Goal: Download file/media

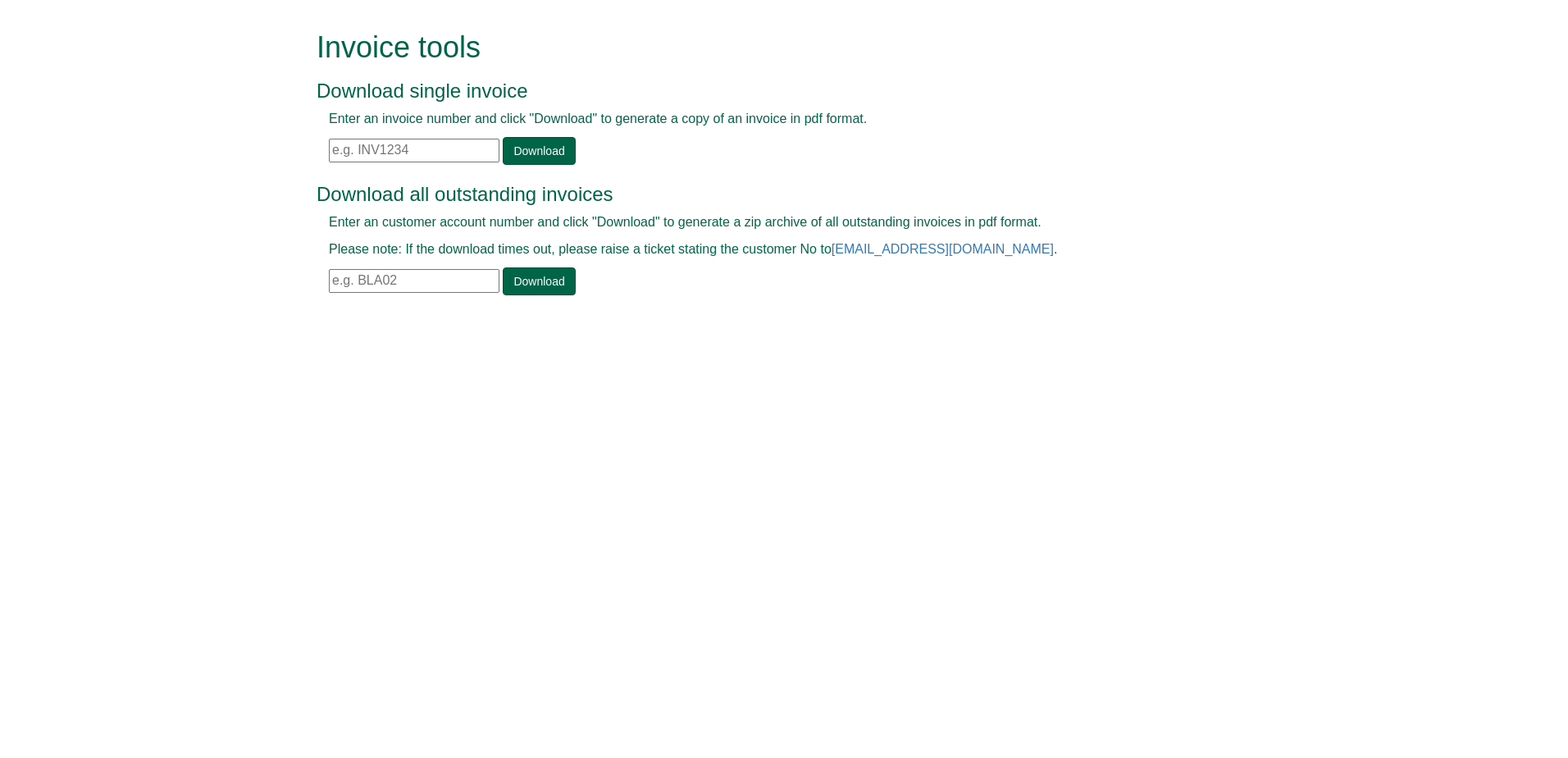
click at [411, 148] on input "text" at bounding box center [414, 151] width 170 height 24
click at [239, 274] on form "Invoice tools Download single invoice Enter an invoice number and click "Downlo…" at bounding box center [784, 165] width 1568 height 330
click at [375, 276] on input "text" at bounding box center [414, 281] width 170 height 24
type input "[DATE]"
click at [527, 283] on link "Download" at bounding box center [538, 281] width 72 height 28
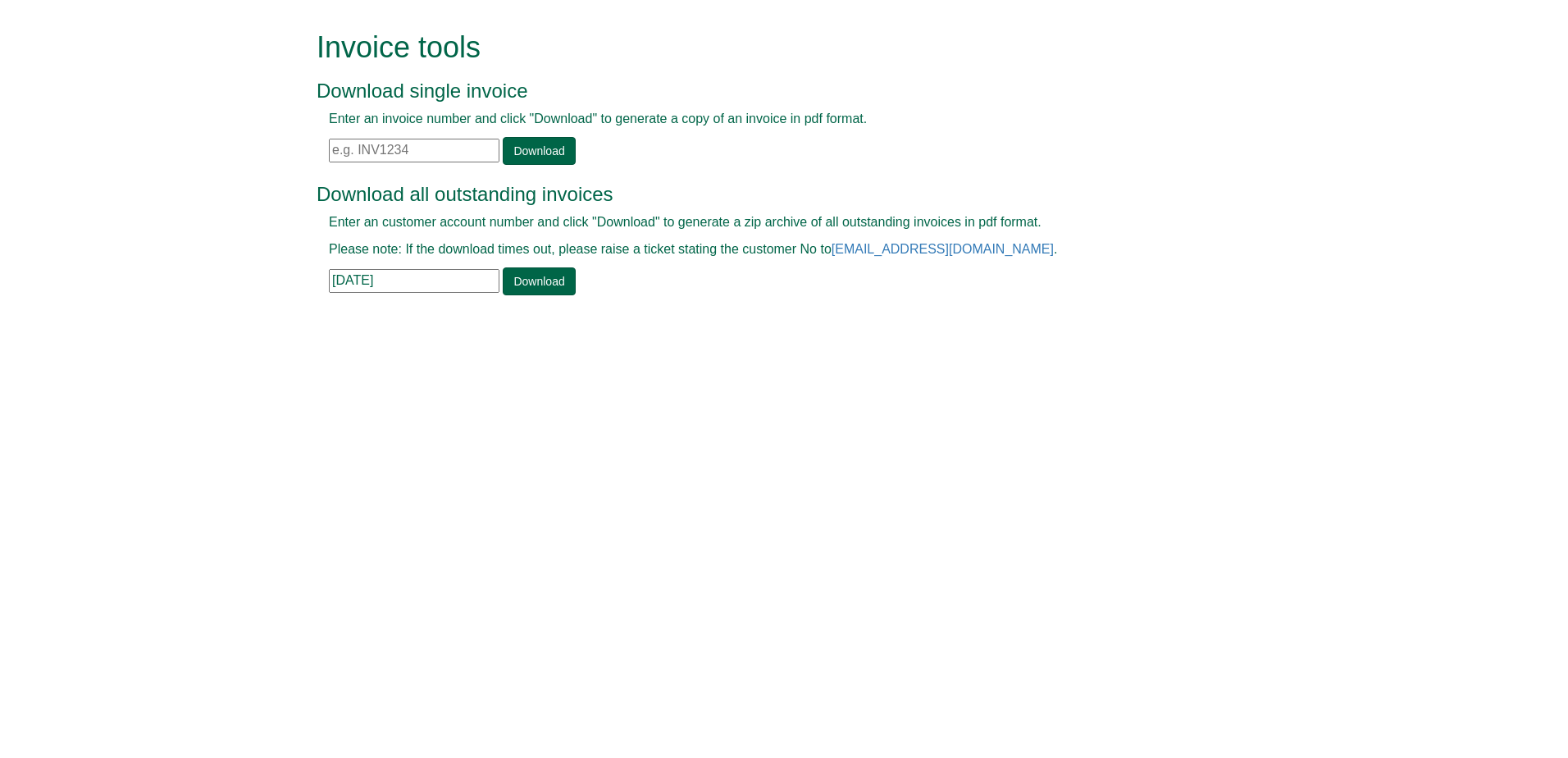
click at [411, 143] on input "text" at bounding box center [414, 151] width 170 height 24
paste input "INV1411346"
type input "INV1411346"
click at [541, 148] on link "Download" at bounding box center [538, 151] width 72 height 28
